Goal: Task Accomplishment & Management: Manage account settings

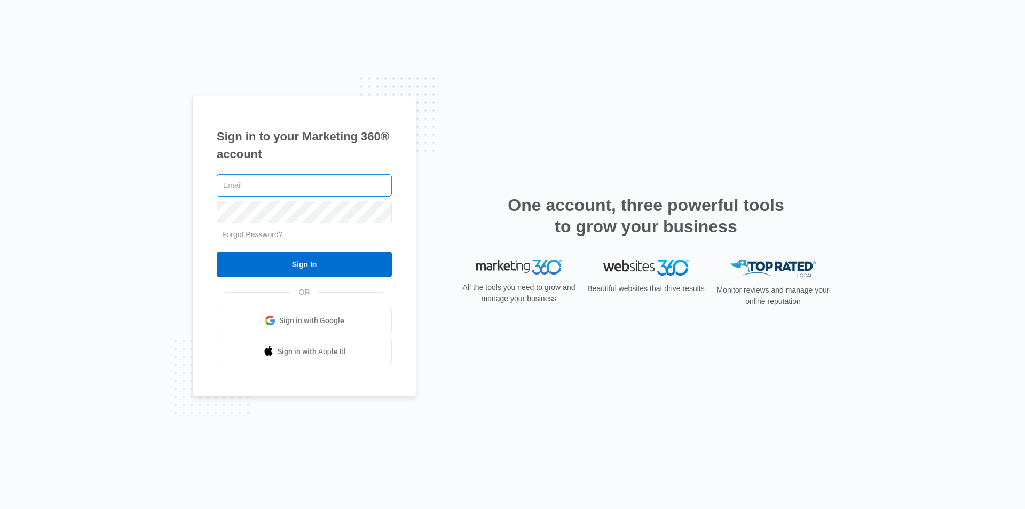
click at [309, 185] on input "text" at bounding box center [304, 185] width 175 height 22
type input "[EMAIL_ADDRESS][DOMAIN_NAME]"
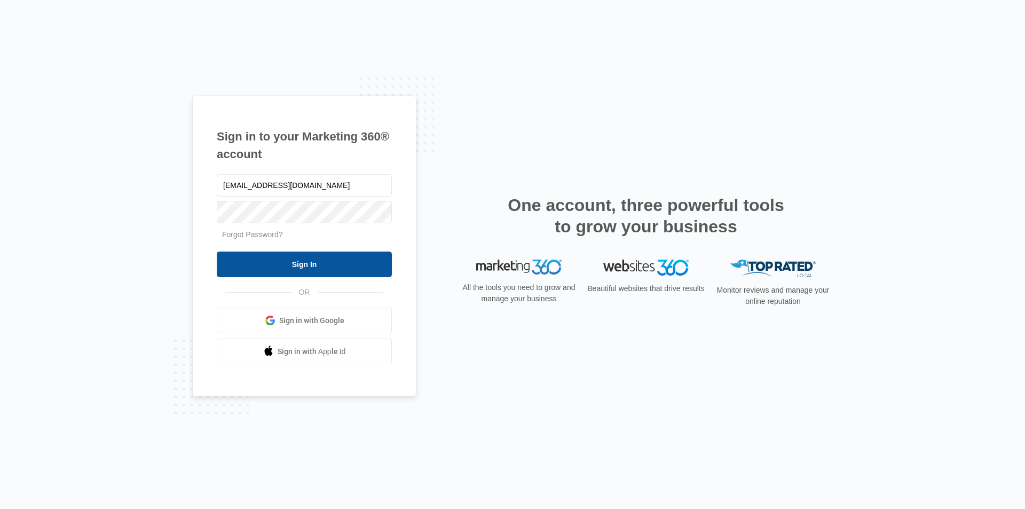
click at [241, 265] on input "Sign In" at bounding box center [304, 265] width 175 height 26
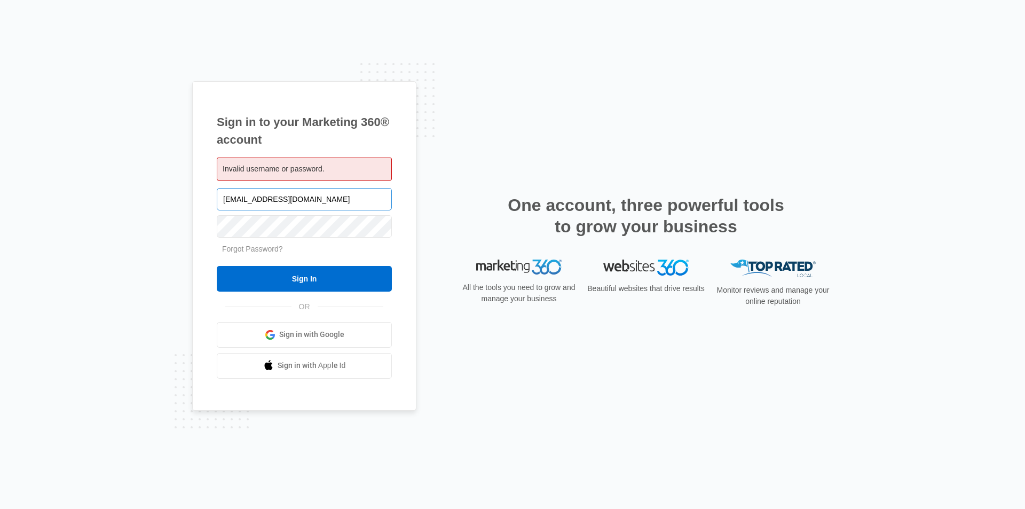
click at [319, 204] on input "kevinpolzin@gmail.com" at bounding box center [304, 199] width 175 height 22
click at [260, 249] on link "Forgot Password?" at bounding box center [252, 249] width 61 height 9
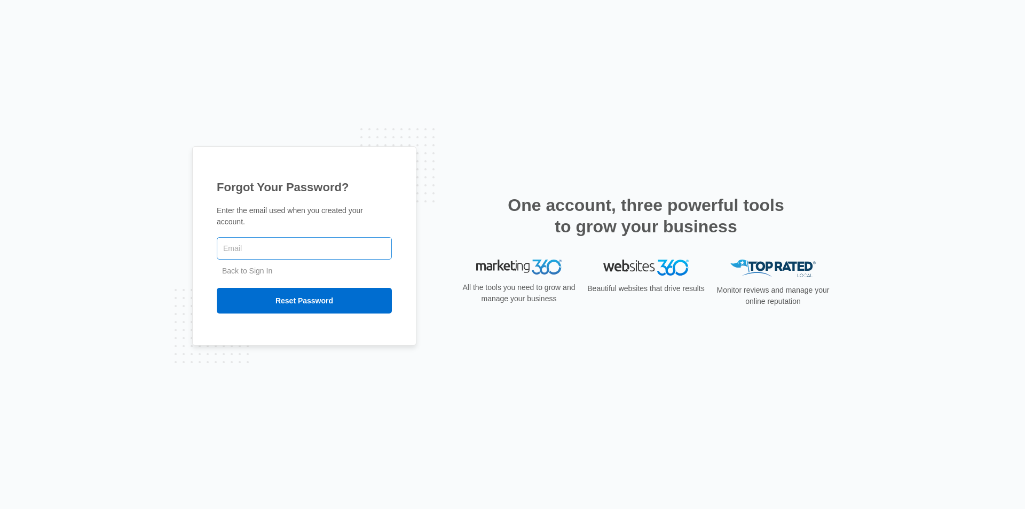
click at [324, 245] on input "text" at bounding box center [304, 248] width 175 height 22
type input "[EMAIL_ADDRESS][DOMAIN_NAME]"
click at [308, 297] on input "Reset Password" at bounding box center [304, 301] width 175 height 26
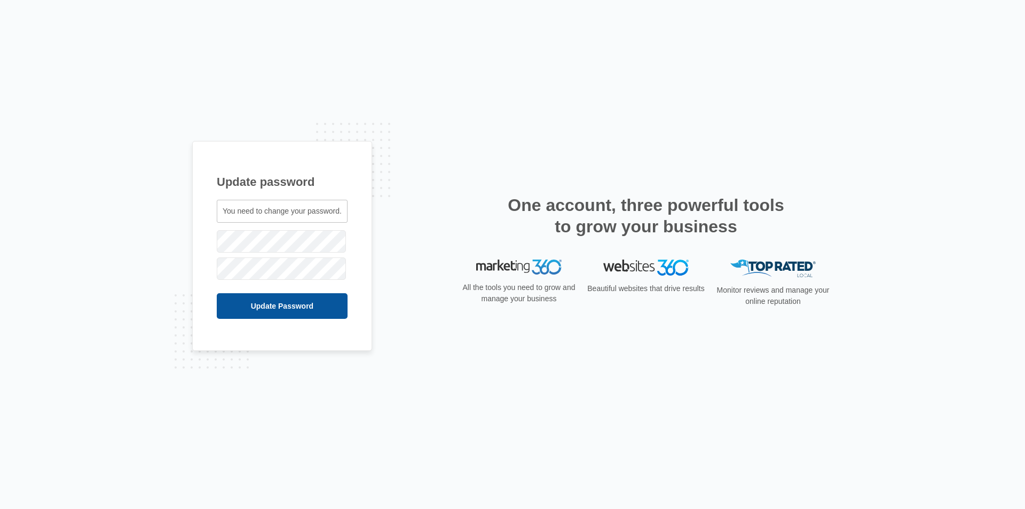
click at [280, 306] on input "Update Password" at bounding box center [282, 306] width 131 height 26
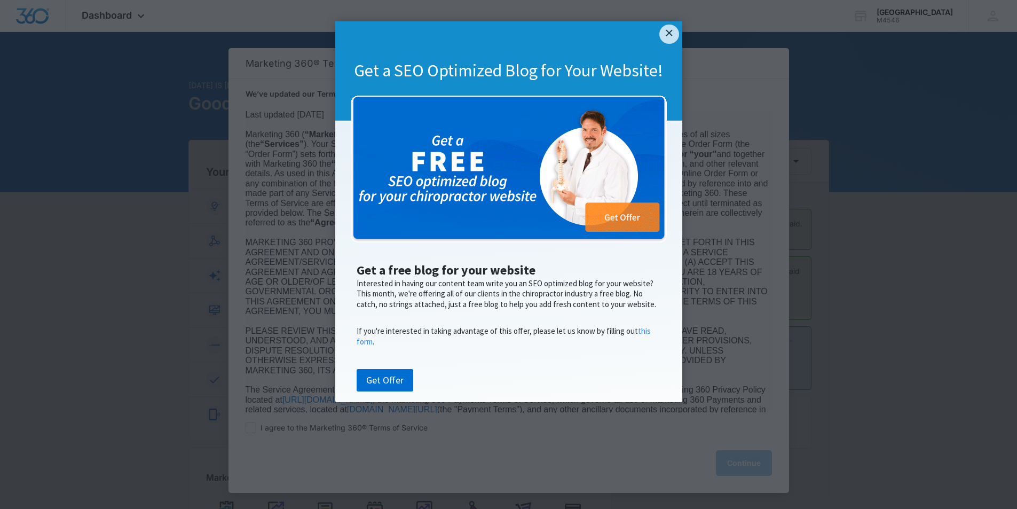
click at [671, 36] on link "×" at bounding box center [669, 34] width 19 height 19
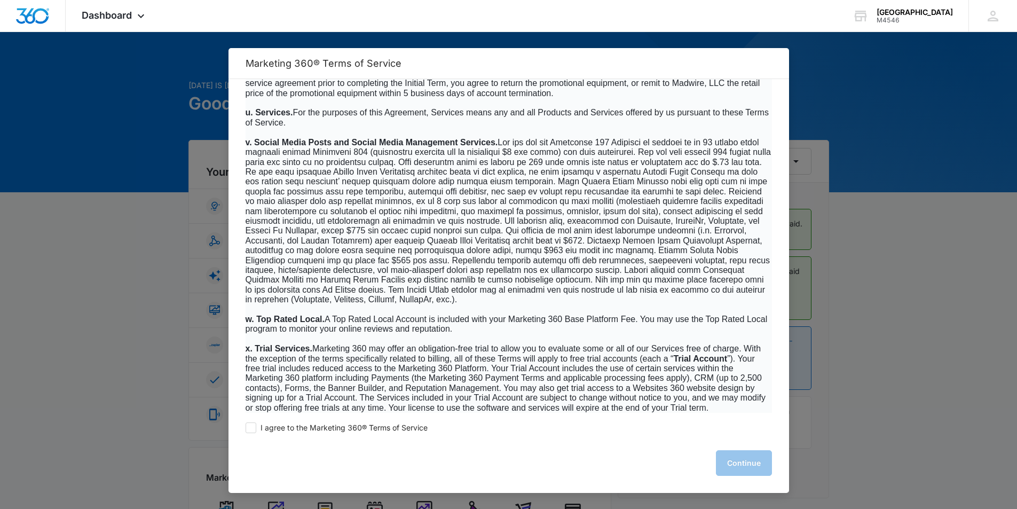
scroll to position [2403, 0]
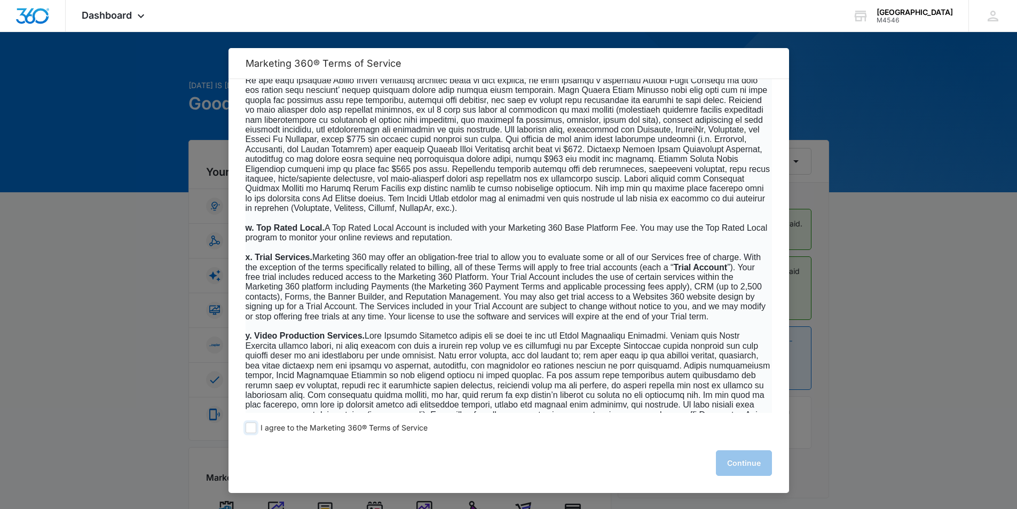
click at [251, 429] on span at bounding box center [251, 427] width 11 height 11
click at [251, 429] on input "I agree to the Marketing 360® Terms of Service" at bounding box center [251, 427] width 11 height 11
checkbox input "true"
click at [756, 465] on button "Continue" at bounding box center [744, 463] width 56 height 26
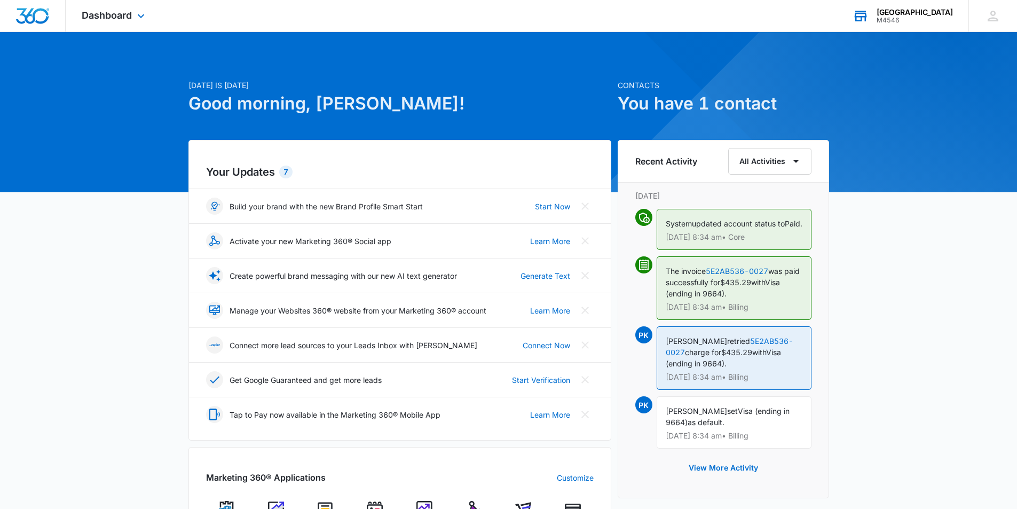
click at [928, 15] on div "[GEOGRAPHIC_DATA]" at bounding box center [915, 12] width 76 height 9
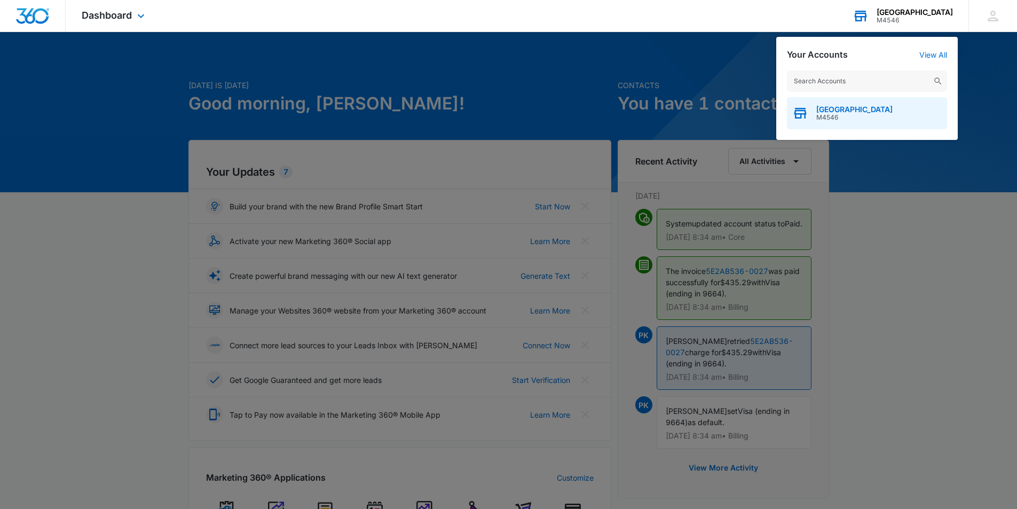
click at [853, 111] on span "[GEOGRAPHIC_DATA]" at bounding box center [855, 109] width 76 height 9
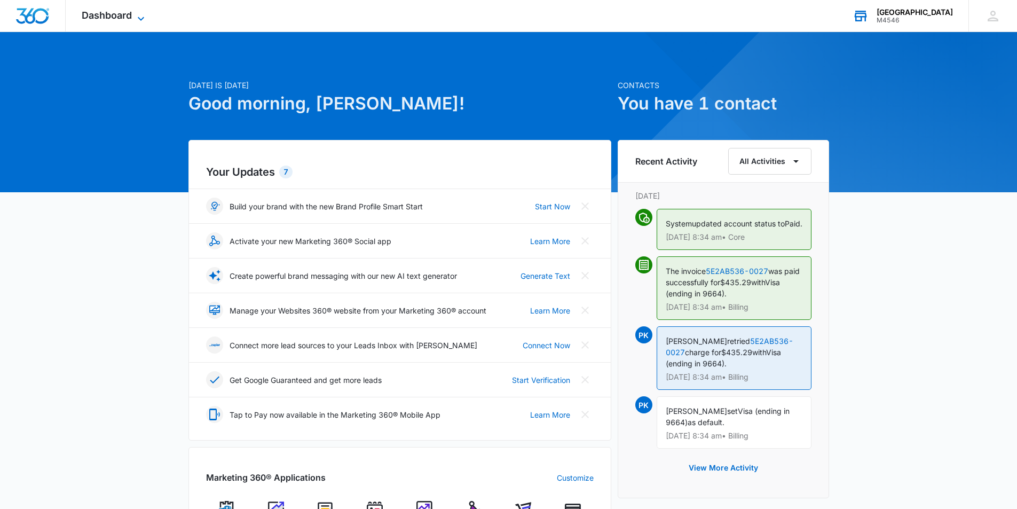
click at [105, 13] on span "Dashboard" at bounding box center [107, 15] width 50 height 11
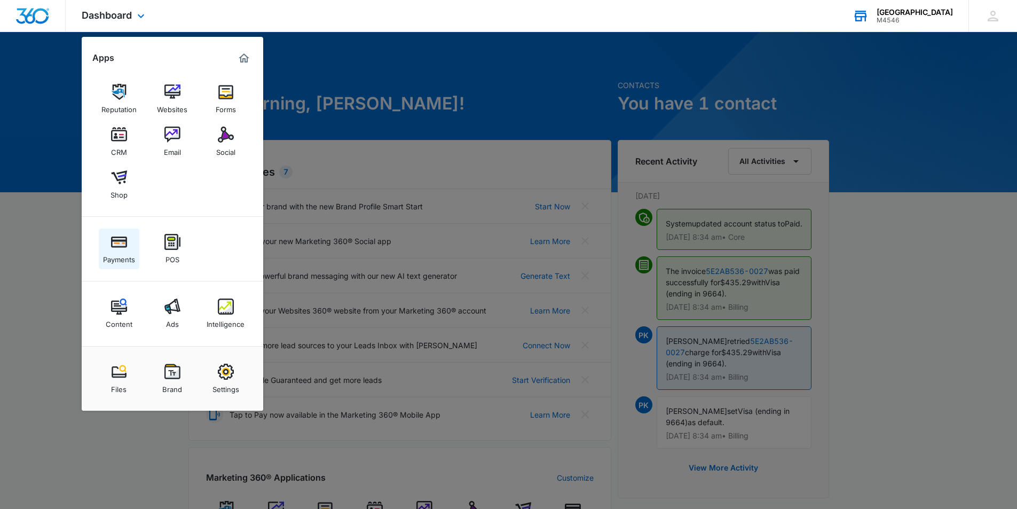
click at [121, 245] on img at bounding box center [119, 242] width 16 height 16
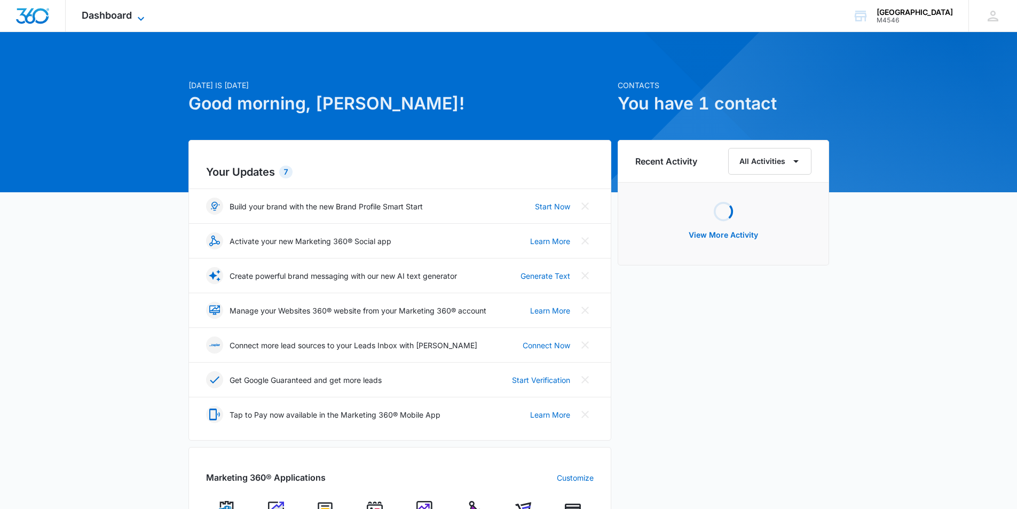
click at [128, 12] on span "Dashboard" at bounding box center [107, 15] width 50 height 11
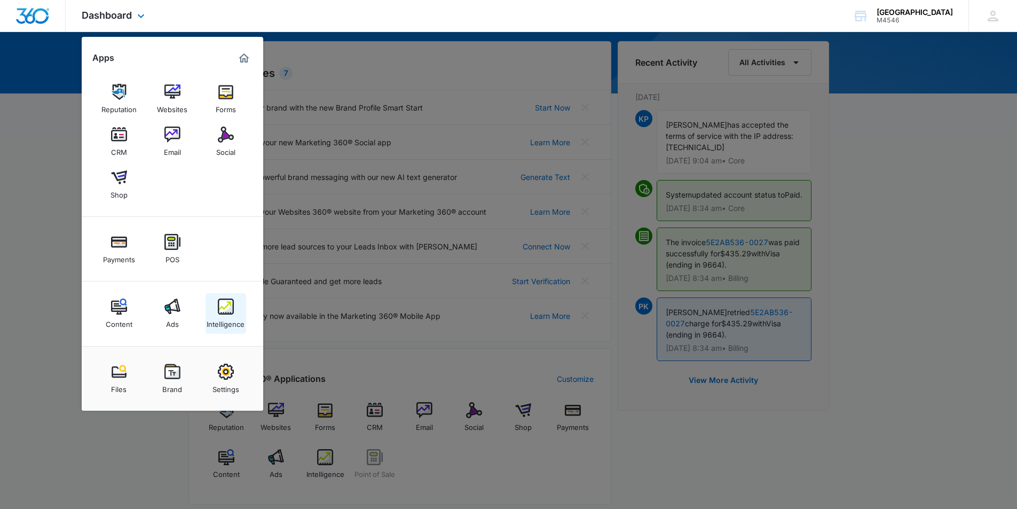
scroll to position [107, 0]
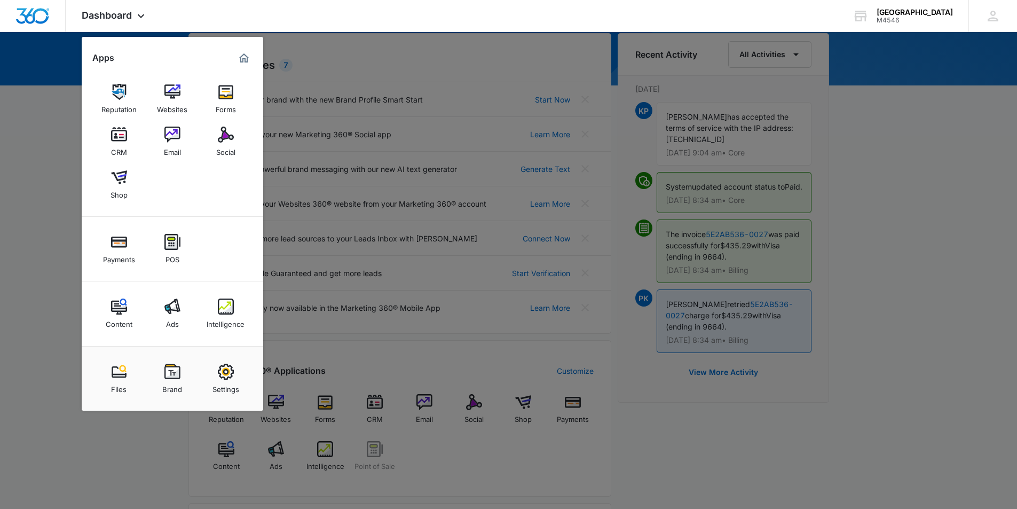
click at [958, 200] on div at bounding box center [508, 254] width 1017 height 509
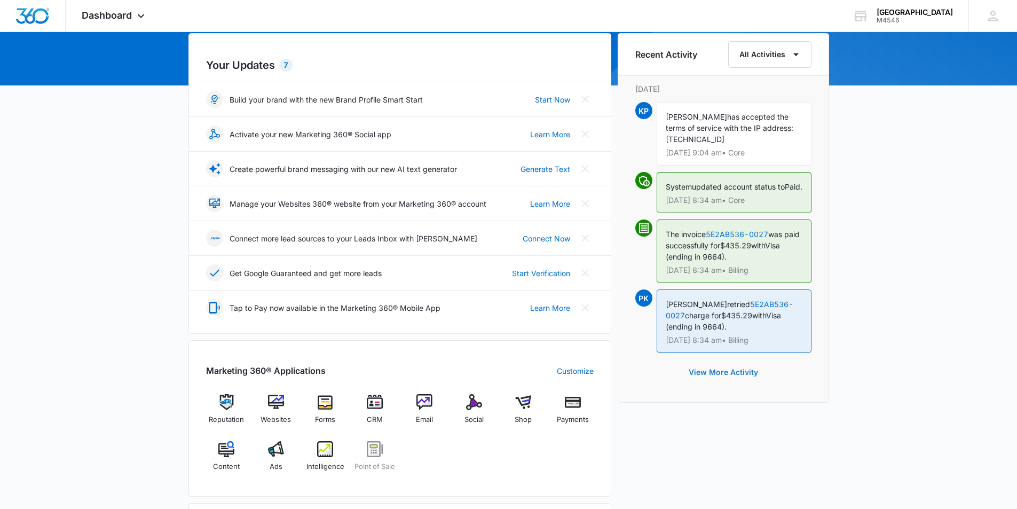
click at [729, 383] on button "View More Activity" at bounding box center [723, 372] width 91 height 26
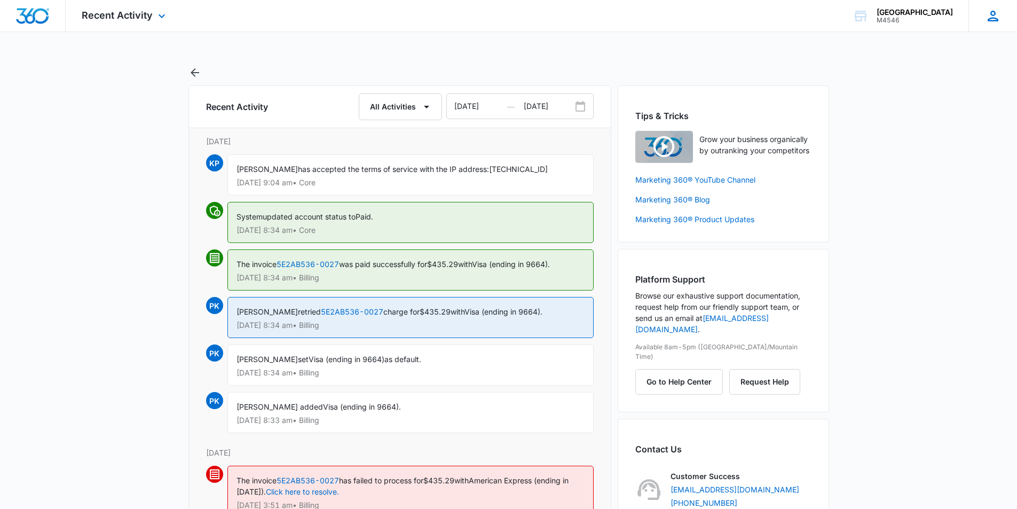
click at [993, 15] on icon at bounding box center [993, 16] width 11 height 11
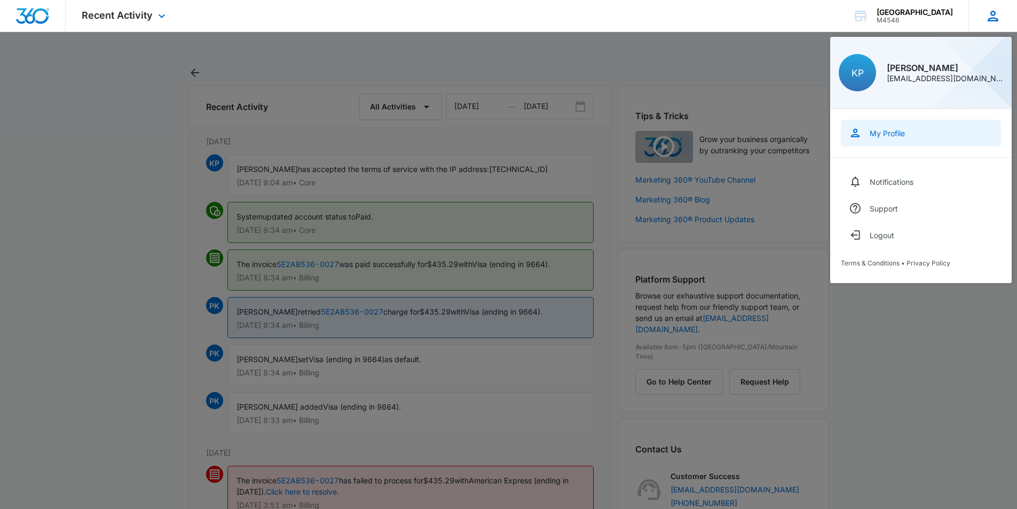
click at [890, 130] on div "My Profile" at bounding box center [887, 133] width 35 height 9
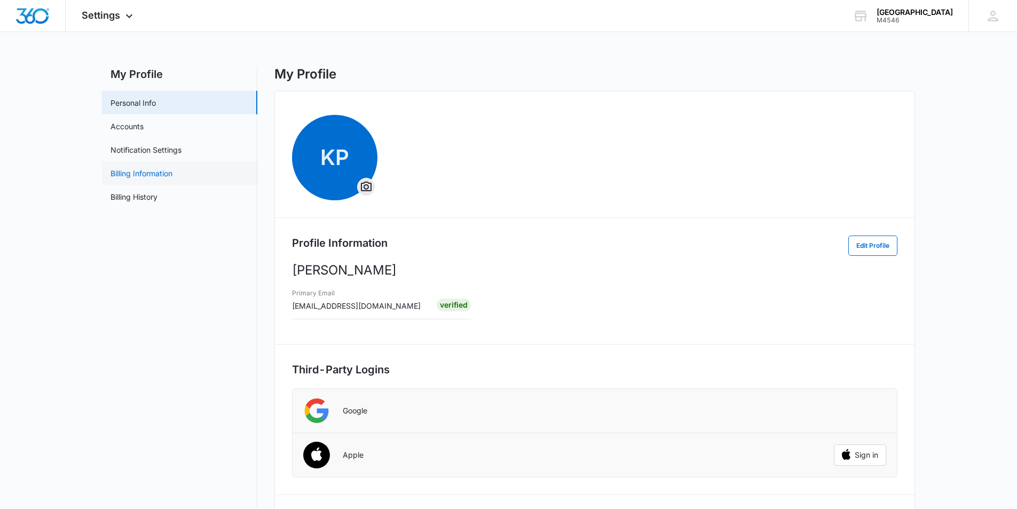
click at [153, 175] on link "Billing Information" at bounding box center [142, 173] width 62 height 11
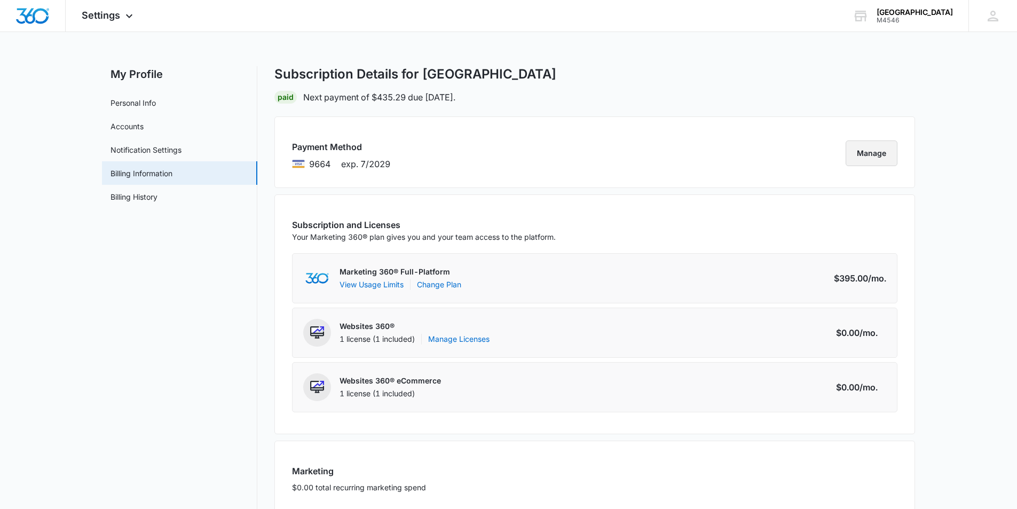
click at [878, 153] on button "Manage" at bounding box center [872, 153] width 52 height 26
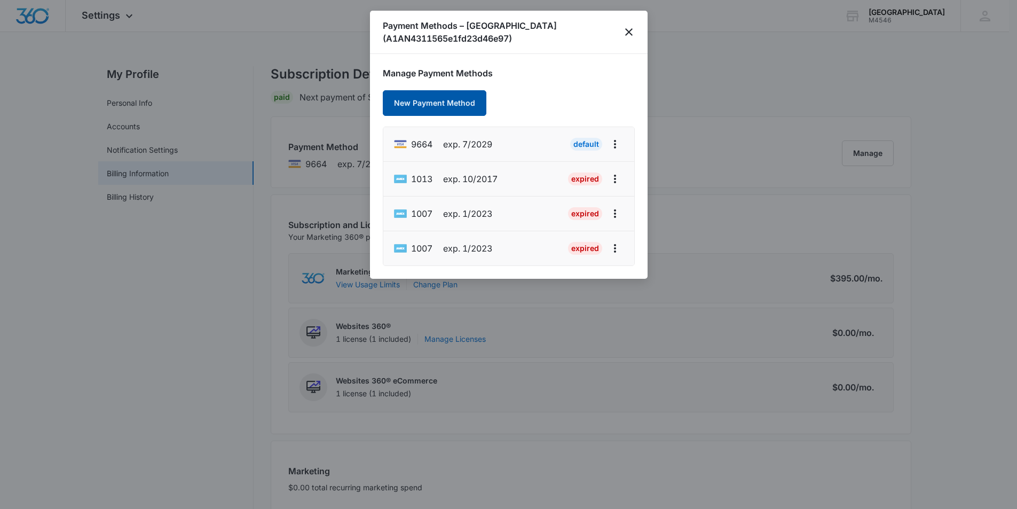
click at [443, 102] on button "New Payment Method" at bounding box center [435, 103] width 104 height 26
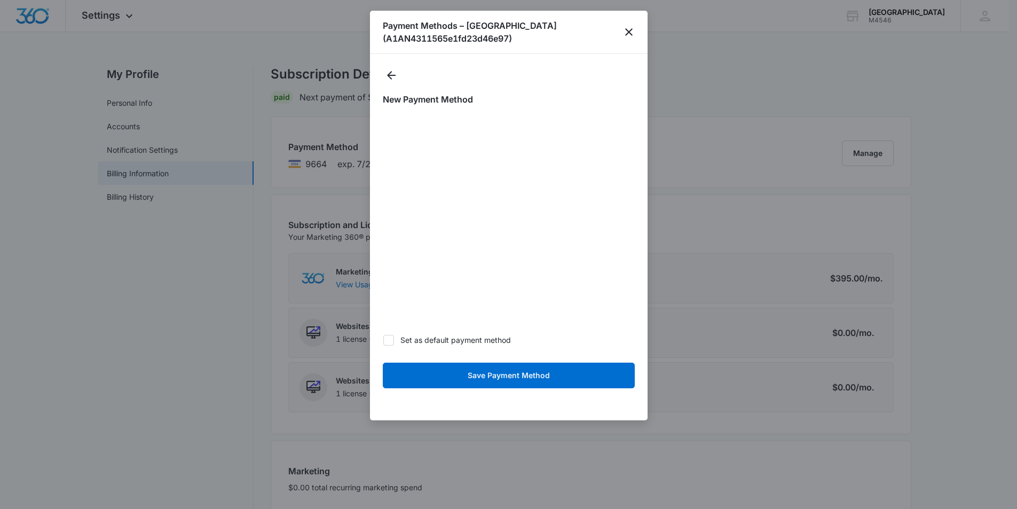
click at [389, 337] on icon at bounding box center [389, 340] width 10 height 10
click at [383, 340] on input "Set as default payment method" at bounding box center [383, 340] width 1 height 1
checkbox input "true"
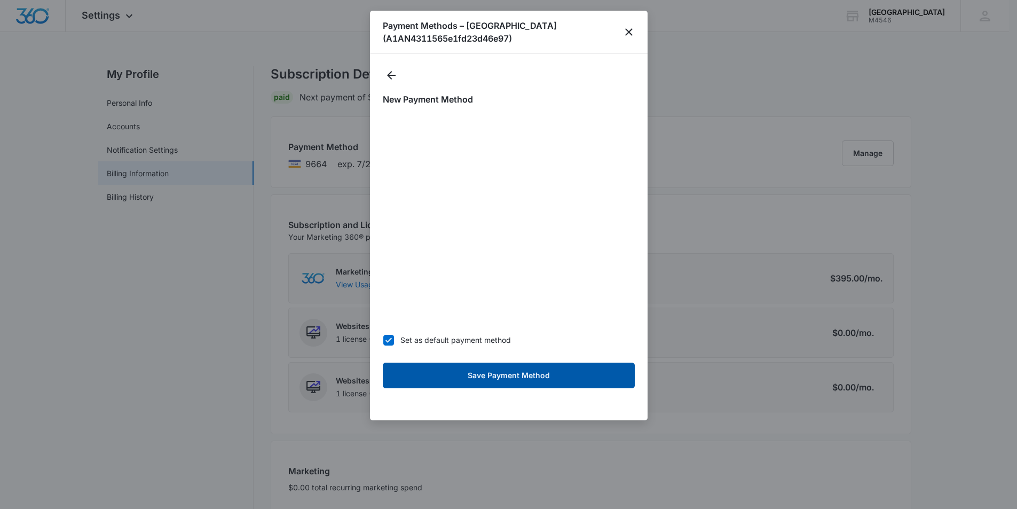
click at [516, 378] on button "Save Payment Method" at bounding box center [509, 376] width 252 height 26
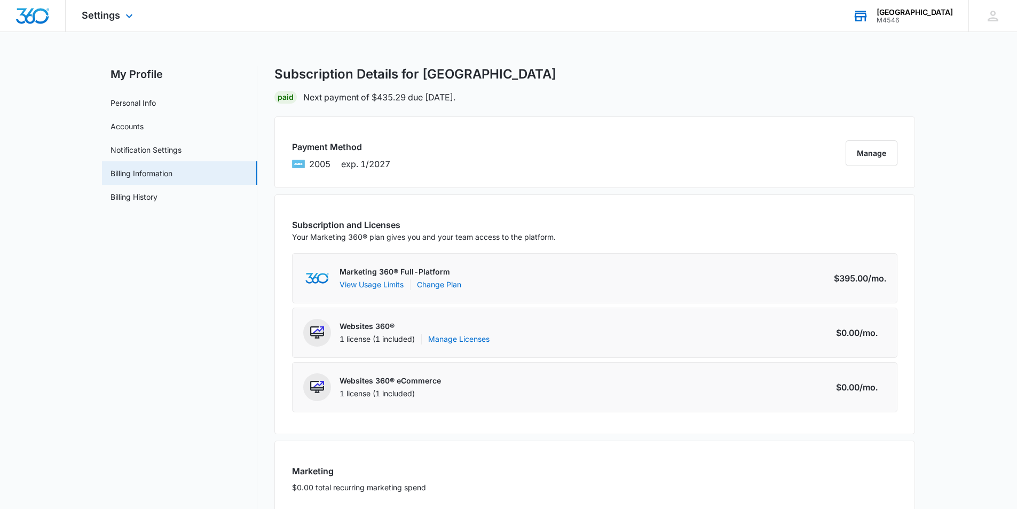
click at [910, 13] on div "[GEOGRAPHIC_DATA]" at bounding box center [915, 12] width 76 height 9
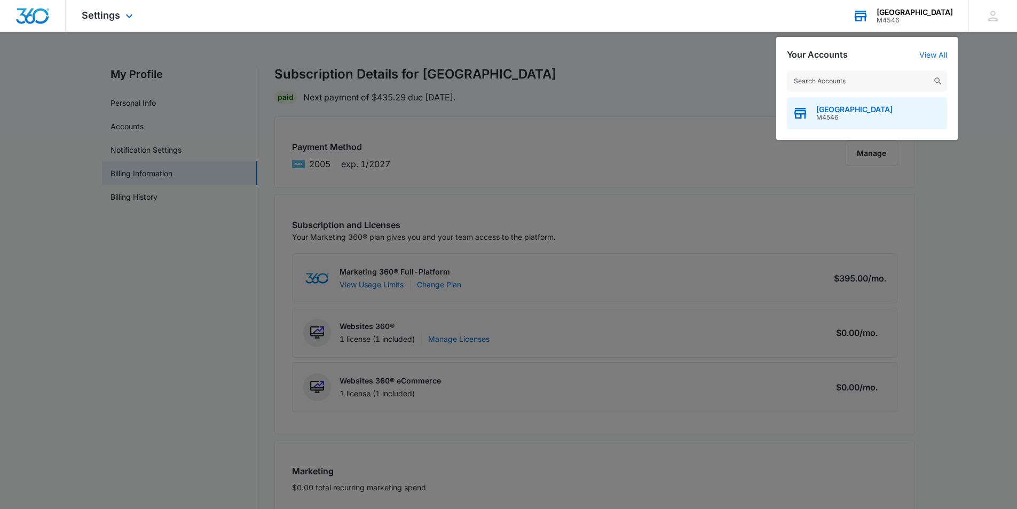
click at [889, 118] on span "M4546" at bounding box center [855, 117] width 76 height 7
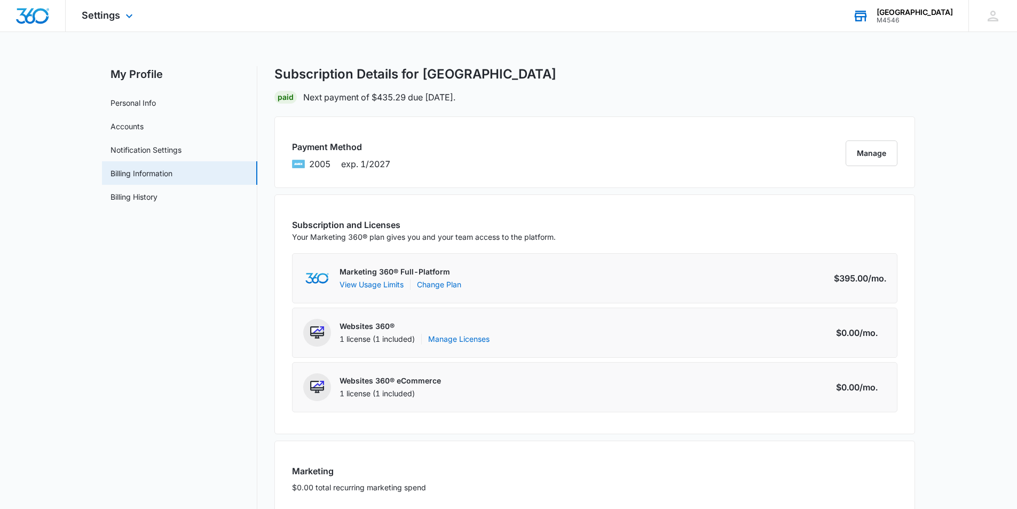
click at [25, 14] on img "Dashboard" at bounding box center [32, 16] width 34 height 16
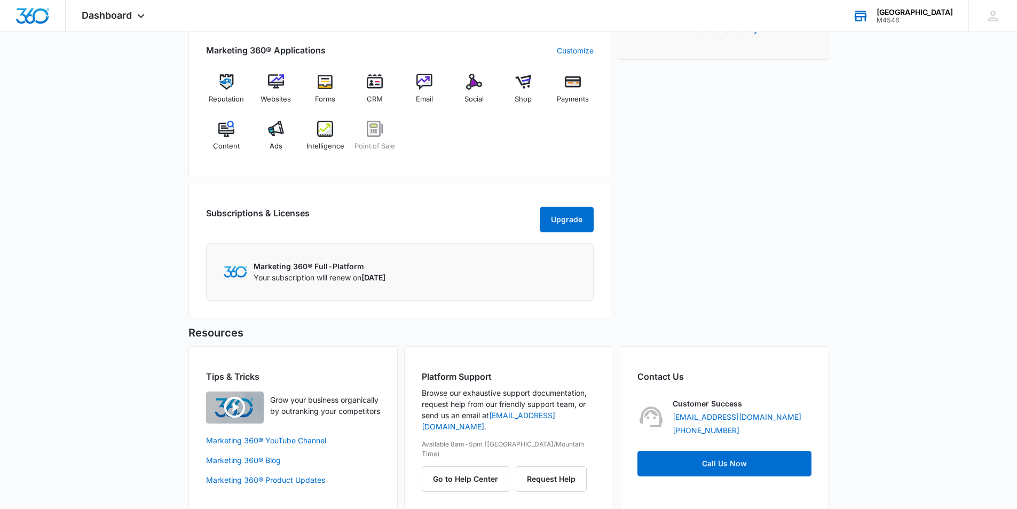
scroll to position [451, 0]
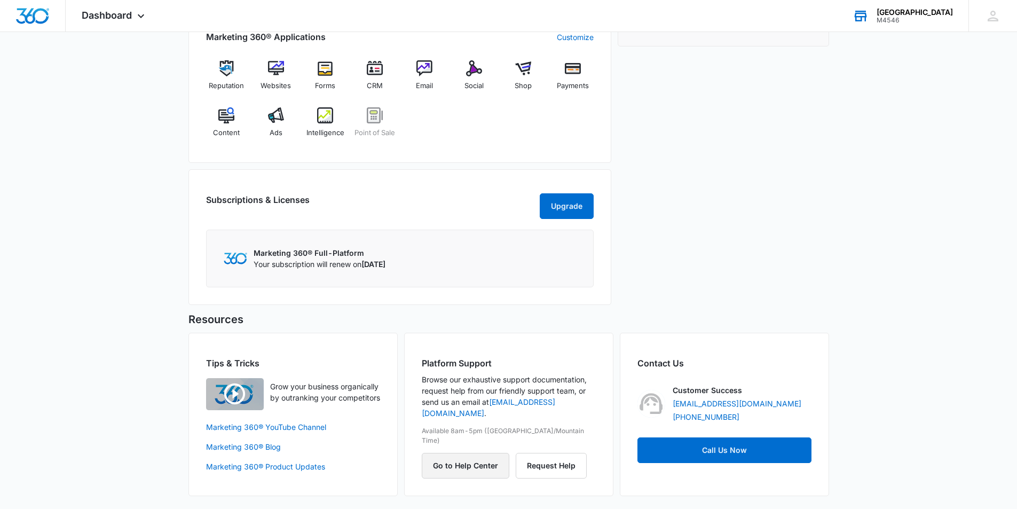
click at [471, 453] on button "Go to Help Center" at bounding box center [466, 466] width 88 height 26
